Goal: Navigation & Orientation: Find specific page/section

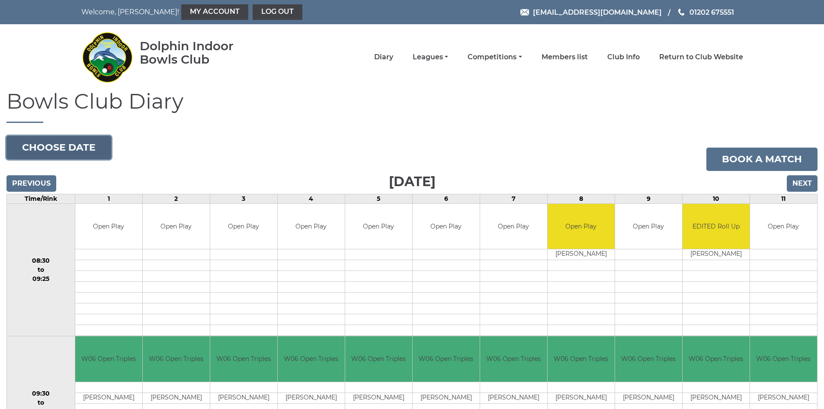
click at [75, 144] on button "Choose date" at bounding box center [58, 147] width 105 height 23
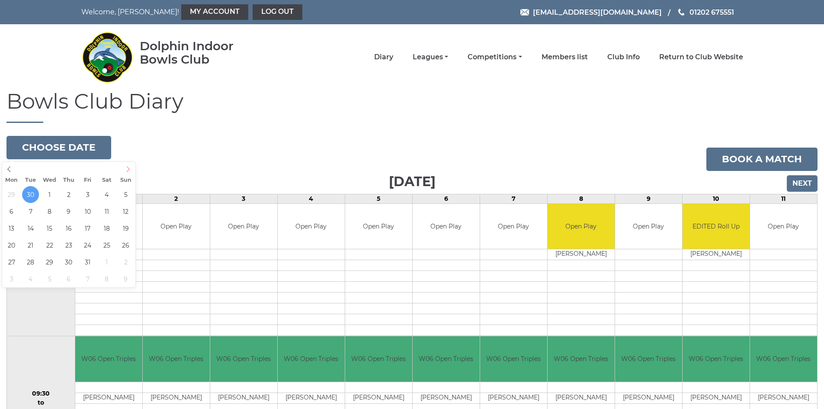
click at [128, 170] on icon at bounding box center [128, 169] width 3 height 6
type input "2025-10-04"
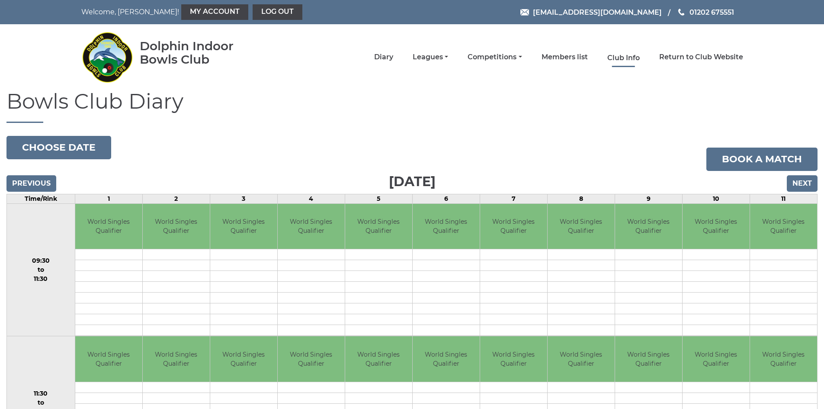
click at [619, 54] on link "Club Info" at bounding box center [623, 58] width 32 height 10
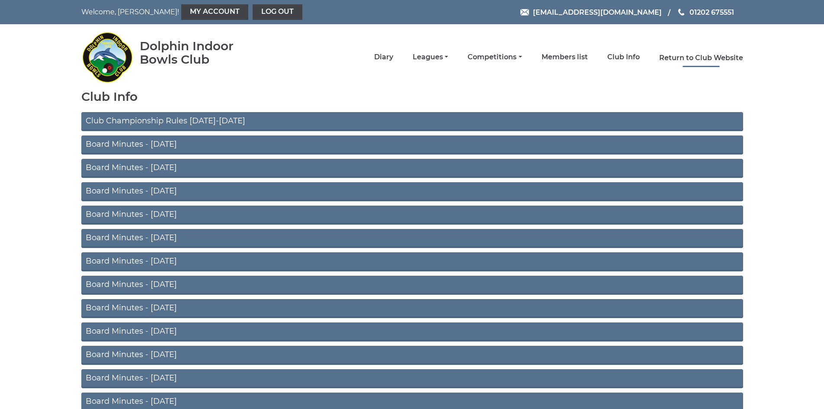
click at [675, 56] on link "Return to Club Website" at bounding box center [701, 58] width 84 height 10
click at [501, 56] on link "Competitions" at bounding box center [494, 58] width 54 height 10
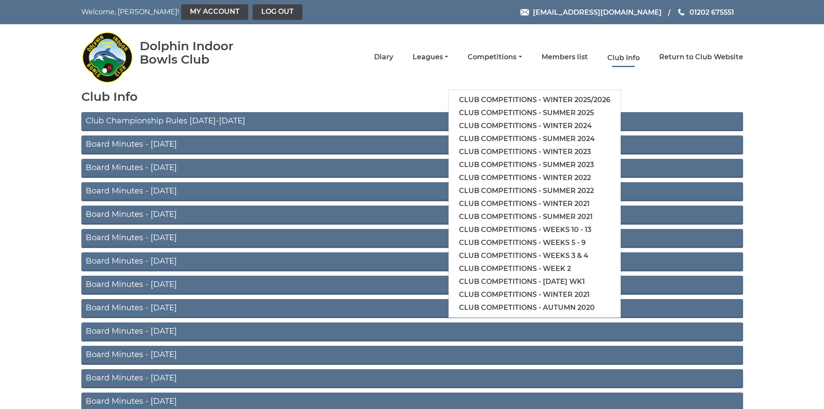
click at [633, 58] on link "Club Info" at bounding box center [623, 58] width 32 height 10
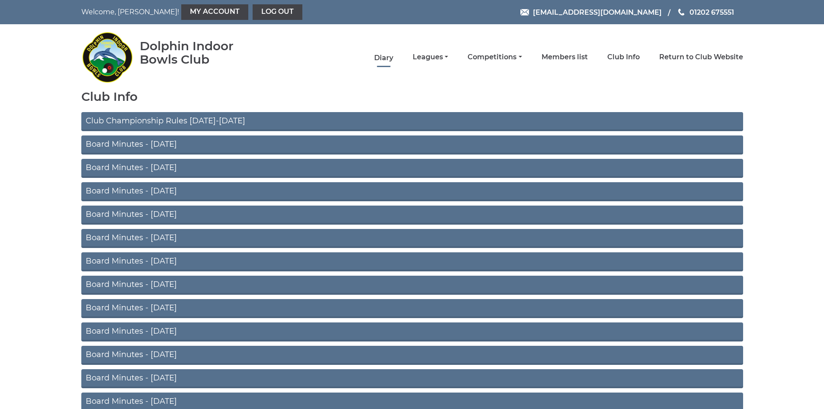
click at [383, 58] on link "Diary" at bounding box center [383, 58] width 19 height 10
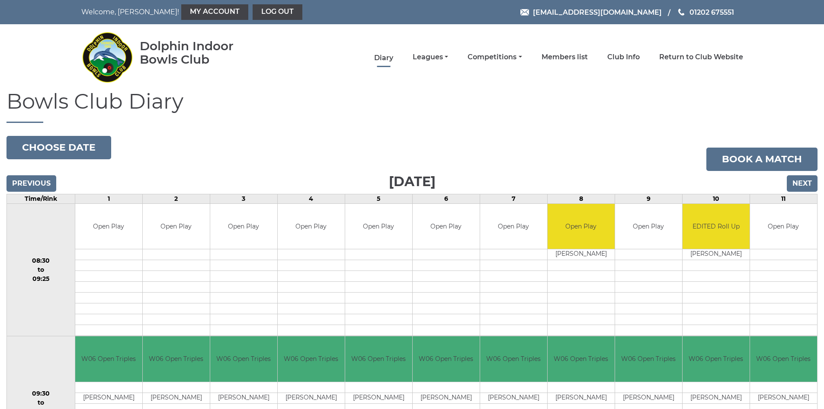
click at [383, 58] on link "Diary" at bounding box center [383, 58] width 19 height 10
click at [425, 56] on link "Leagues" at bounding box center [430, 58] width 35 height 10
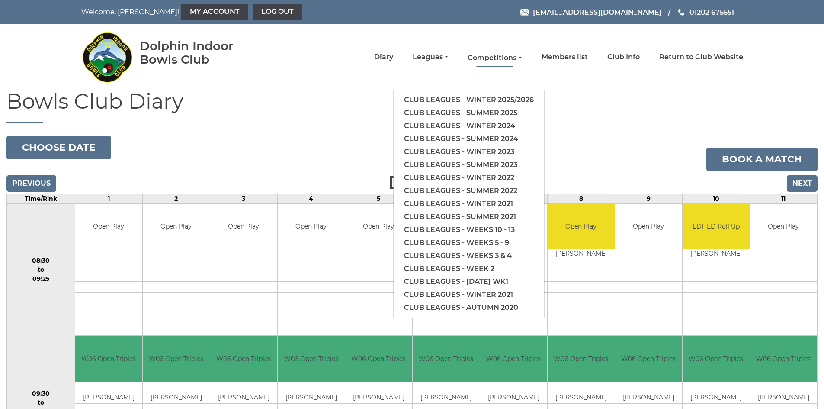
click at [502, 59] on link "Competitions" at bounding box center [494, 58] width 54 height 10
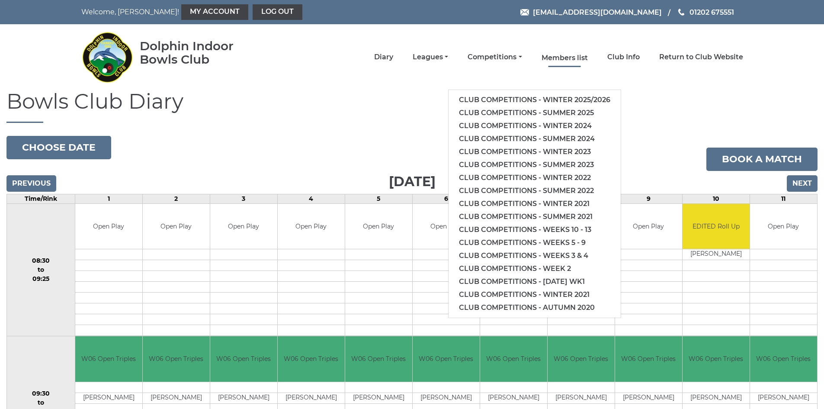
click at [562, 56] on link "Members list" at bounding box center [564, 58] width 46 height 10
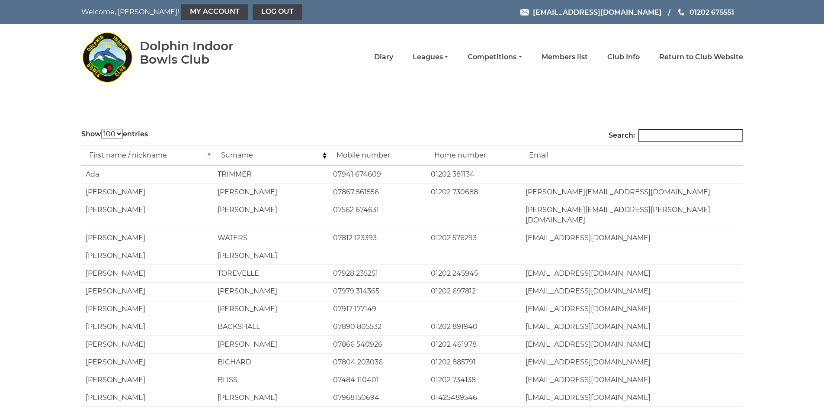
select select "100"
click at [670, 57] on link "Return to Club Website" at bounding box center [701, 57] width 84 height 10
